Goal: Transaction & Acquisition: Purchase product/service

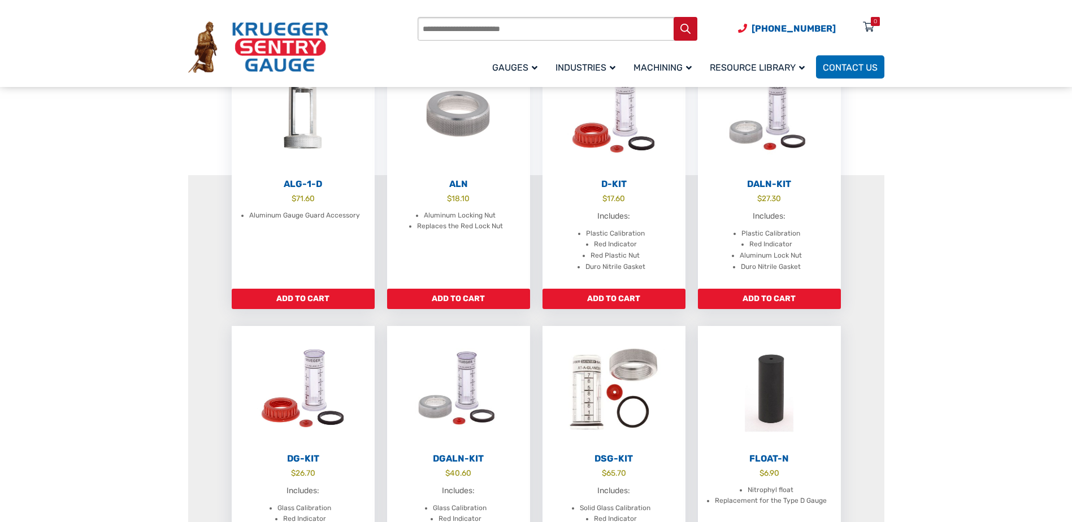
scroll to position [188, 0]
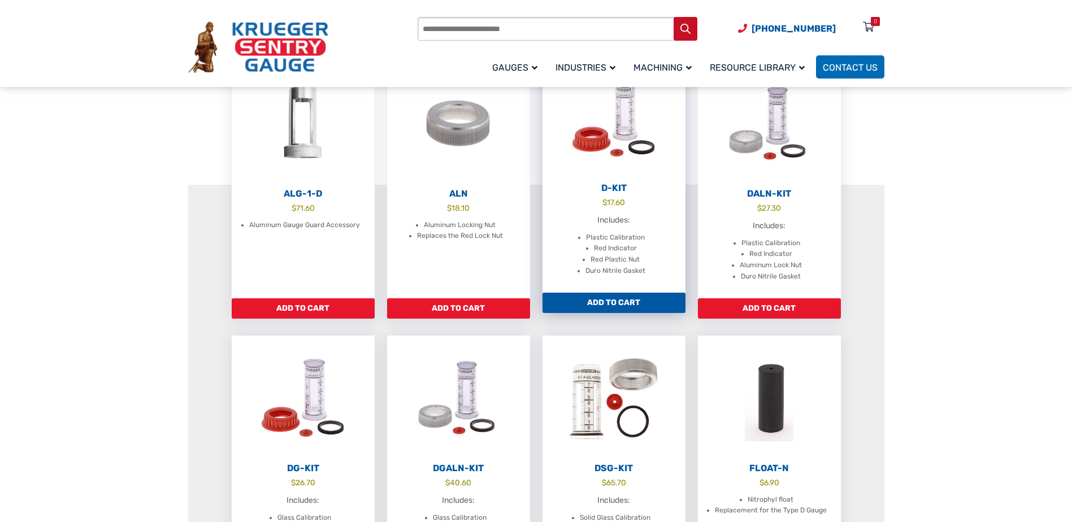
click at [595, 305] on link "Add to cart" at bounding box center [614, 303] width 143 height 20
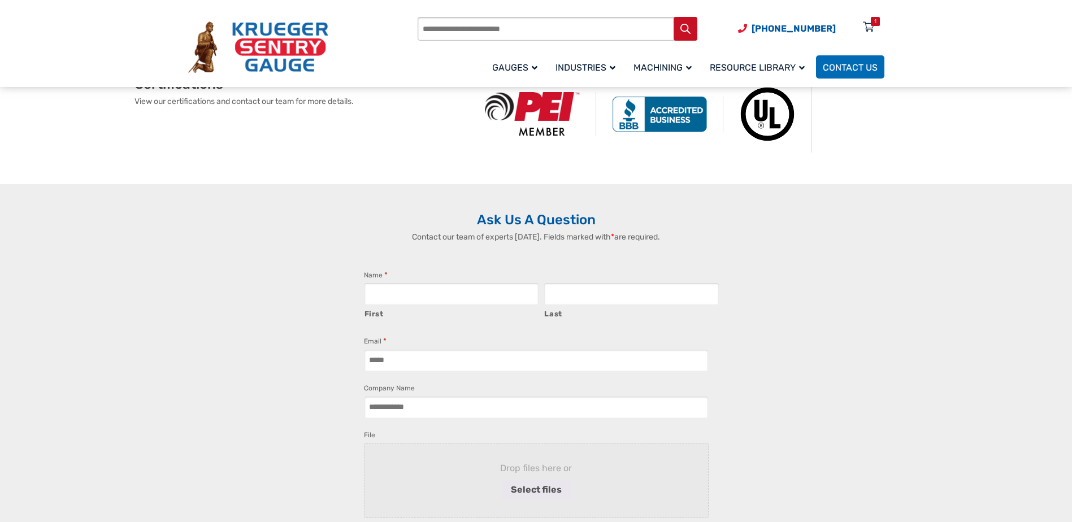
scroll to position [1320, 0]
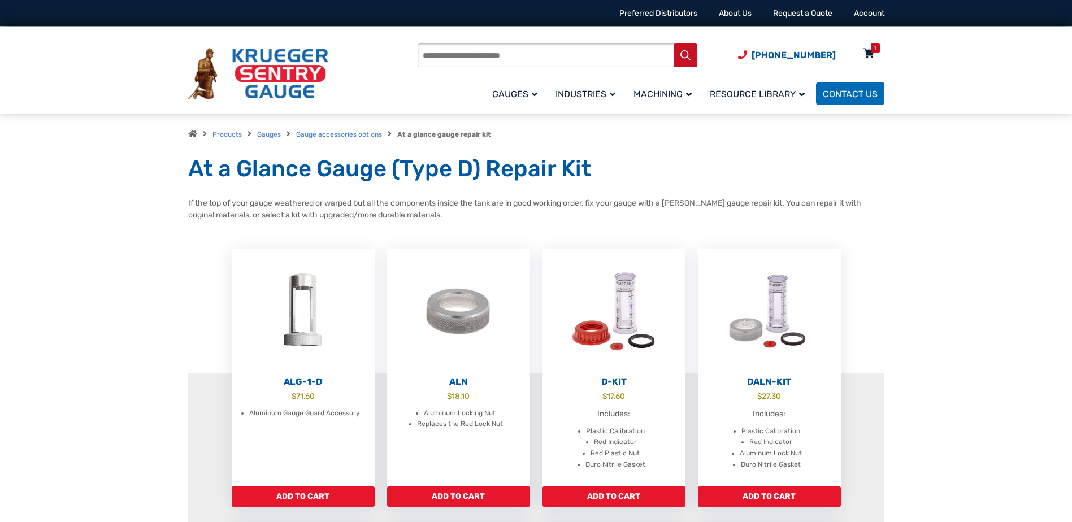
click at [872, 46] on div "1" at bounding box center [875, 48] width 9 height 9
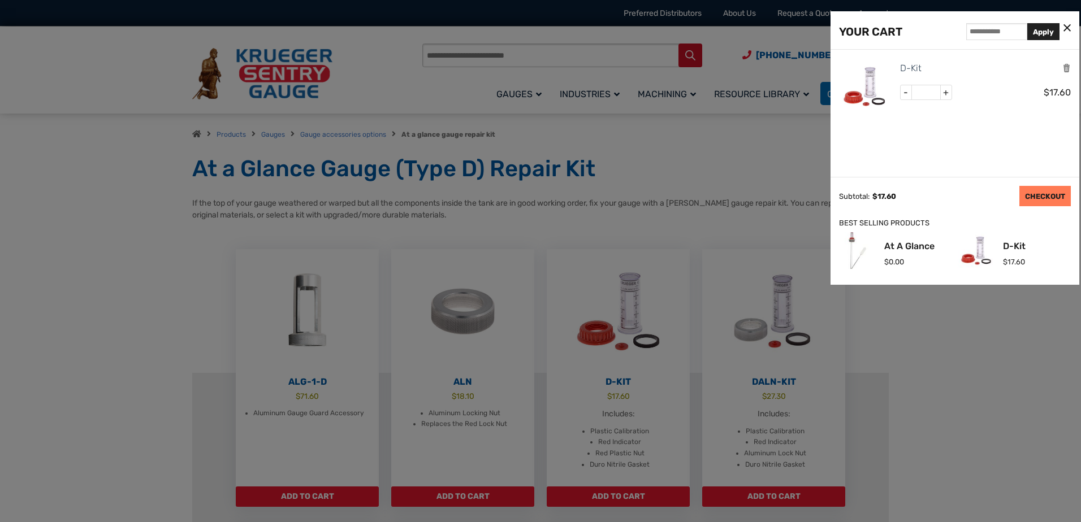
click at [1059, 197] on link "CHECKOUT" at bounding box center [1044, 196] width 51 height 20
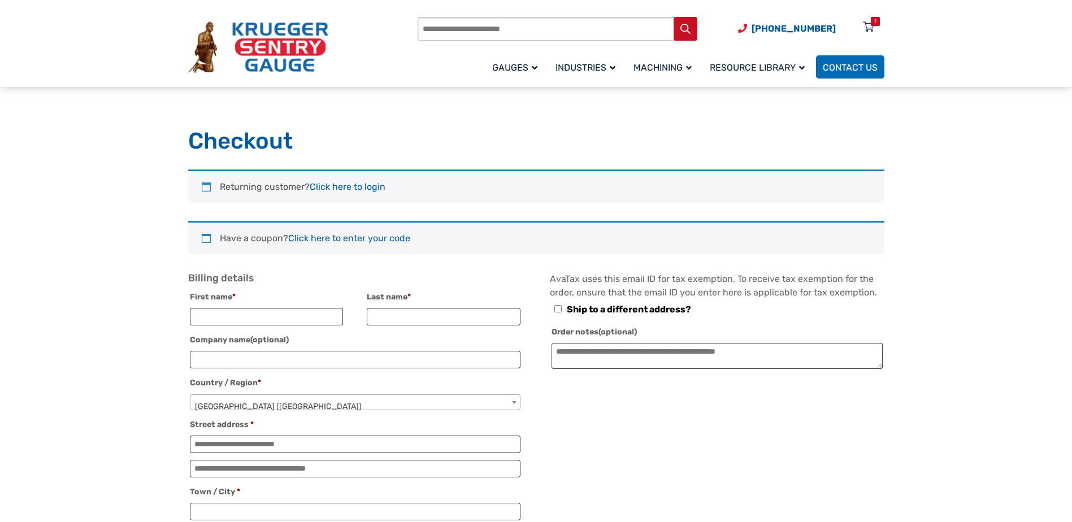
select select "**"
